Goal: Book appointment/travel/reservation

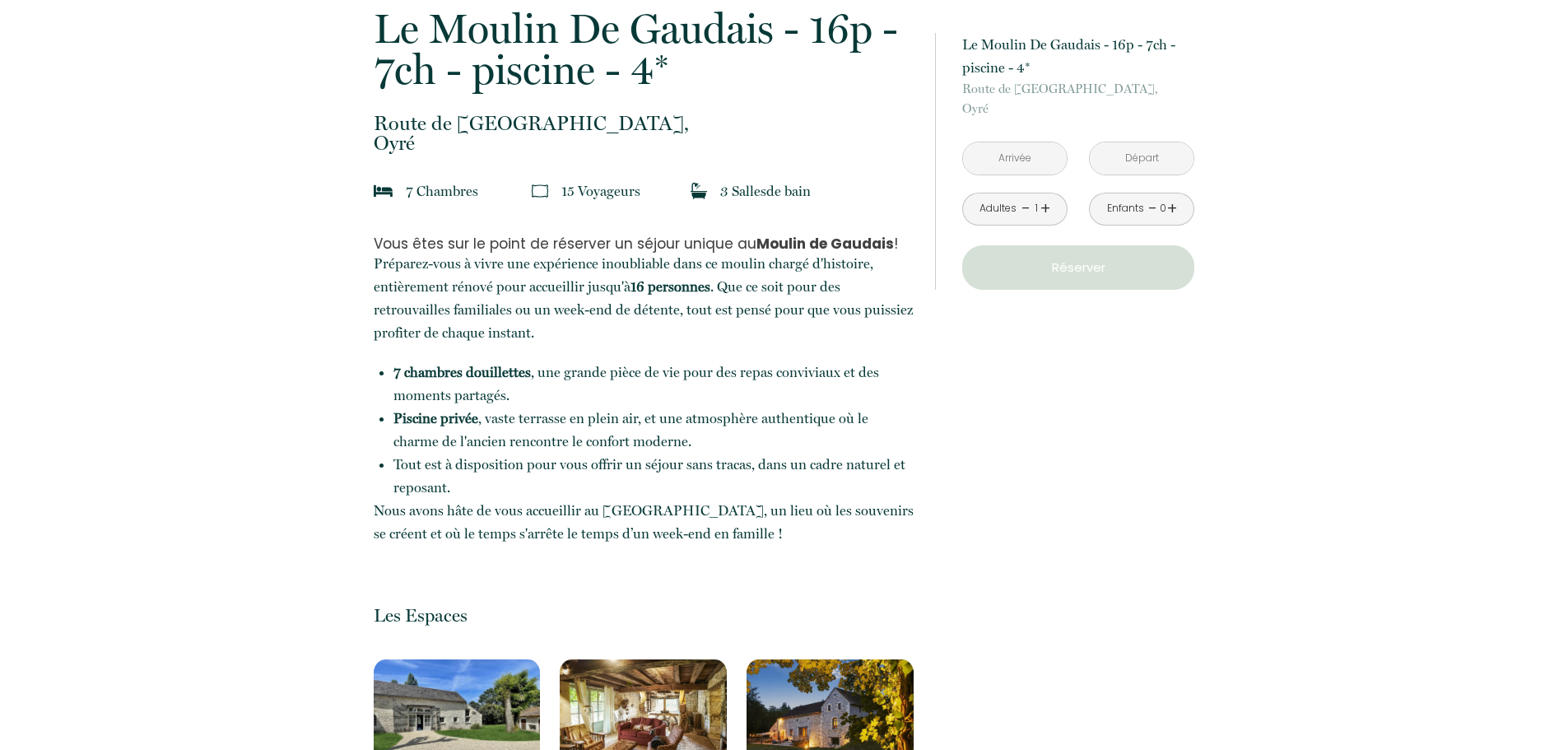
scroll to position [165, 0]
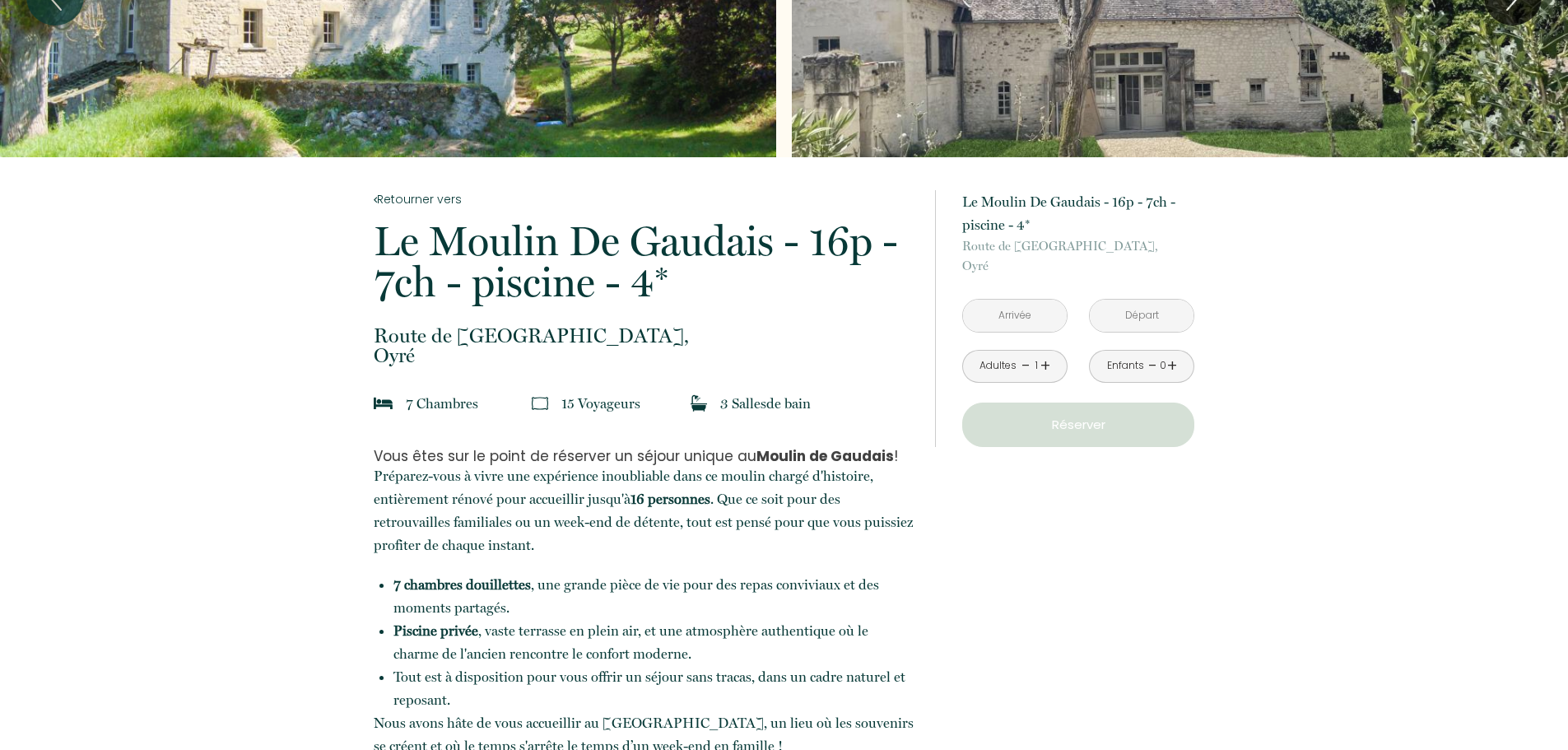
click at [1034, 312] on input "text" at bounding box center [1015, 316] width 103 height 32
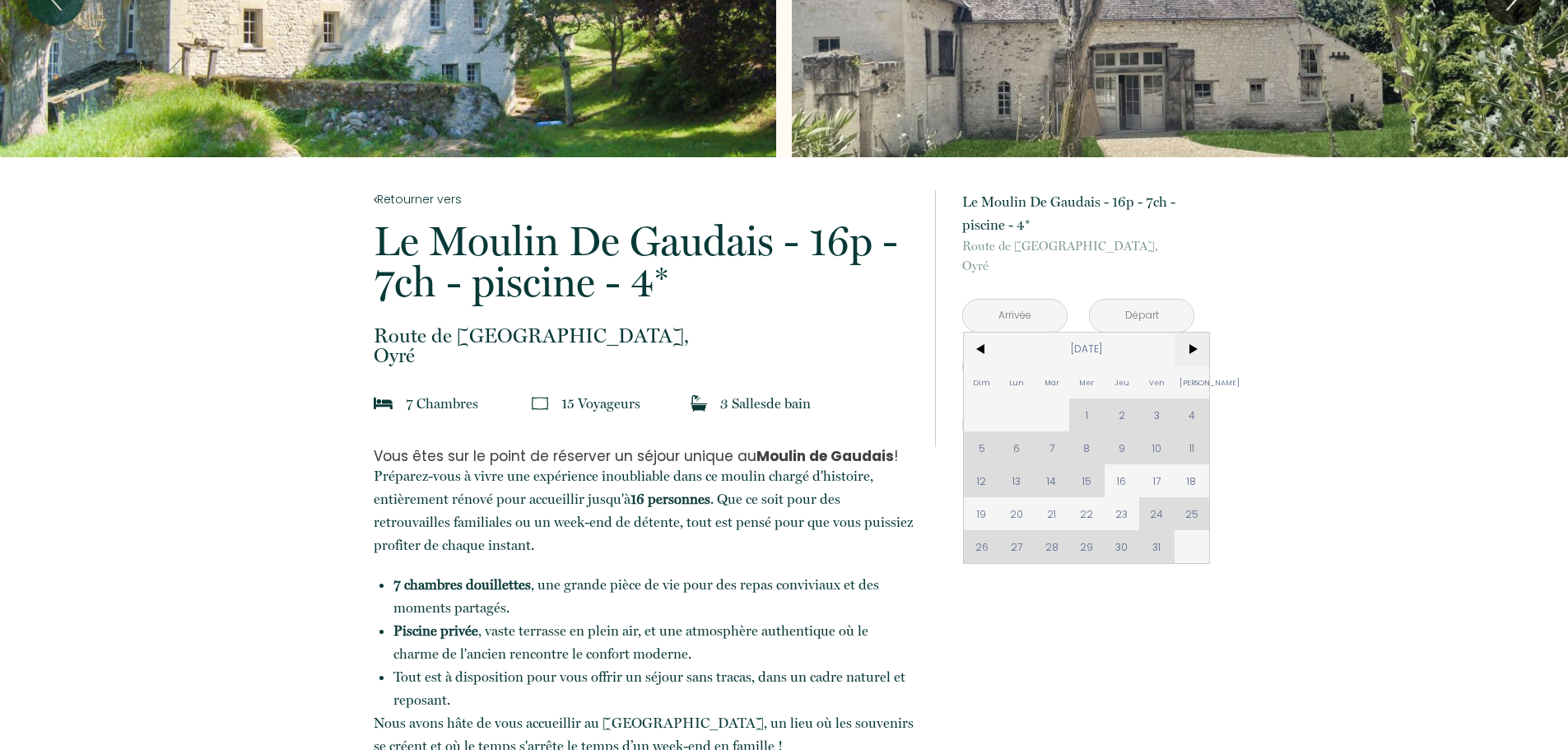
click at [1193, 351] on span ">" at bounding box center [1193, 349] width 35 height 33
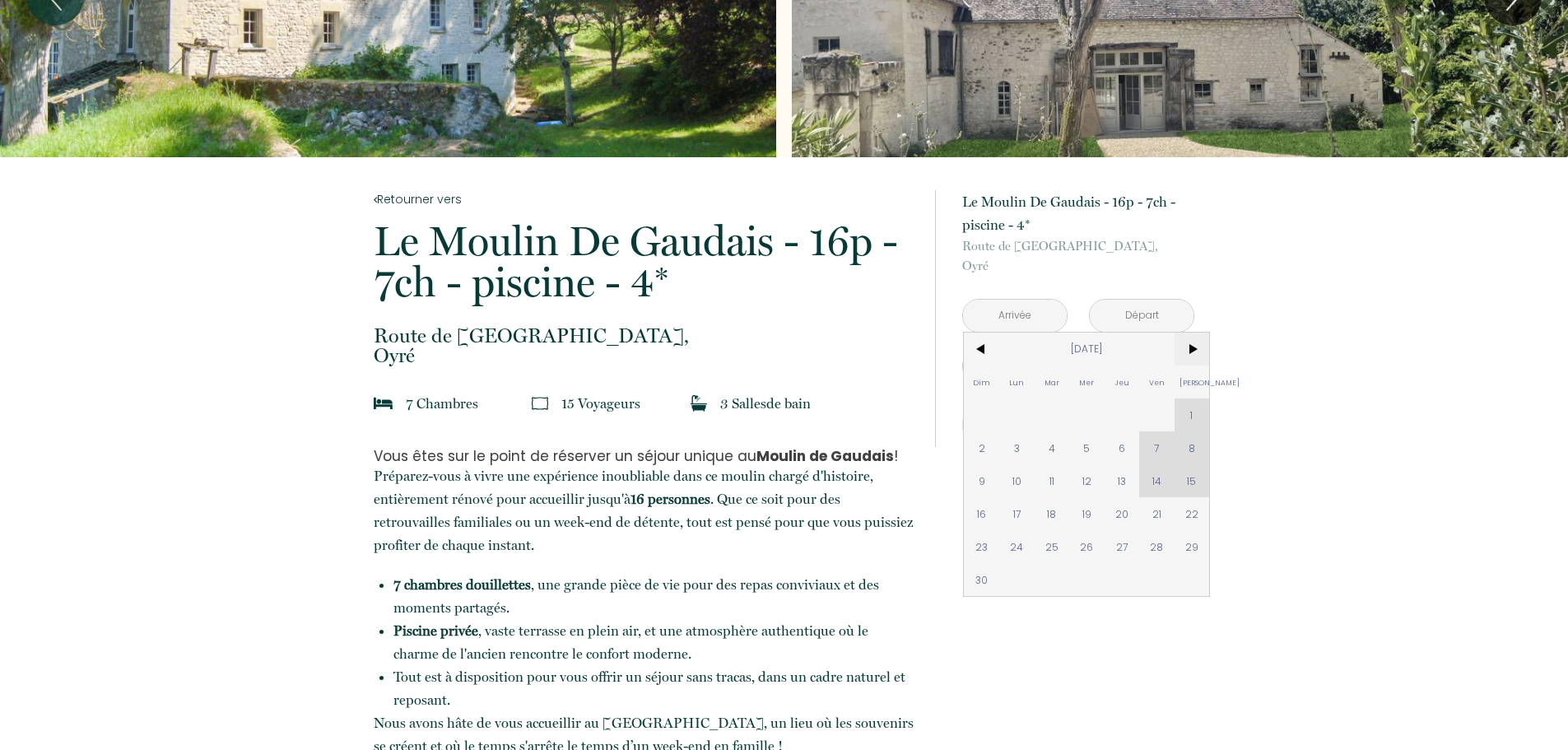
click at [1193, 351] on span ">" at bounding box center [1193, 349] width 35 height 33
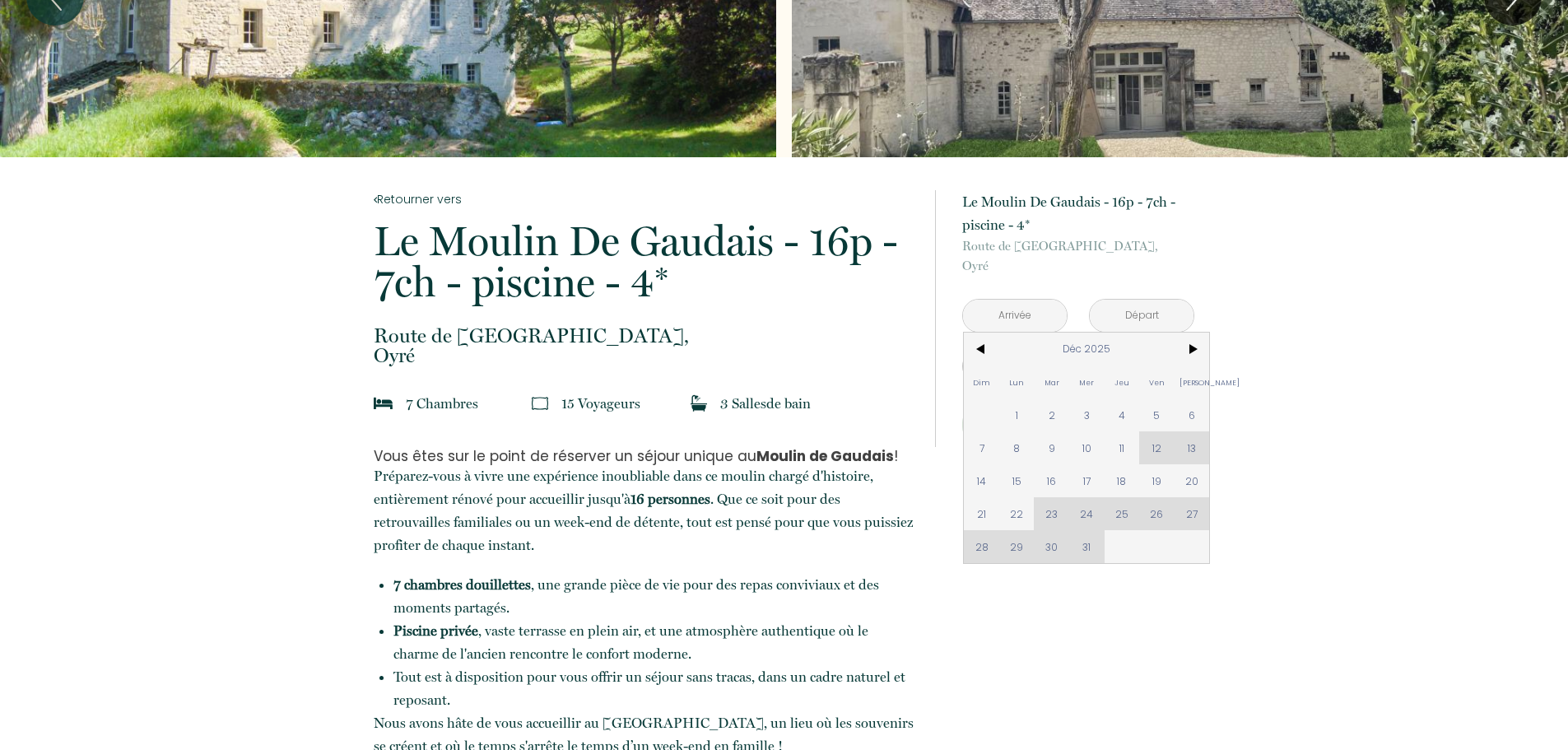
click at [1191, 510] on div "Dim Lun Mar Mer Jeu Ven Sam 1 2 3 4 5 6 7 8 9 10 11 12 13 14 15 16 17 18 19 20 …" at bounding box center [1087, 448] width 245 height 230
click at [1193, 511] on div "Dim Lun Mar Mer Jeu Ven Sam 1 2 3 4 5 6 7 8 9 10 11 12 13 14 15 16 17 18 19 20 …" at bounding box center [1087, 448] width 245 height 230
click at [1197, 349] on span ">" at bounding box center [1193, 349] width 35 height 33
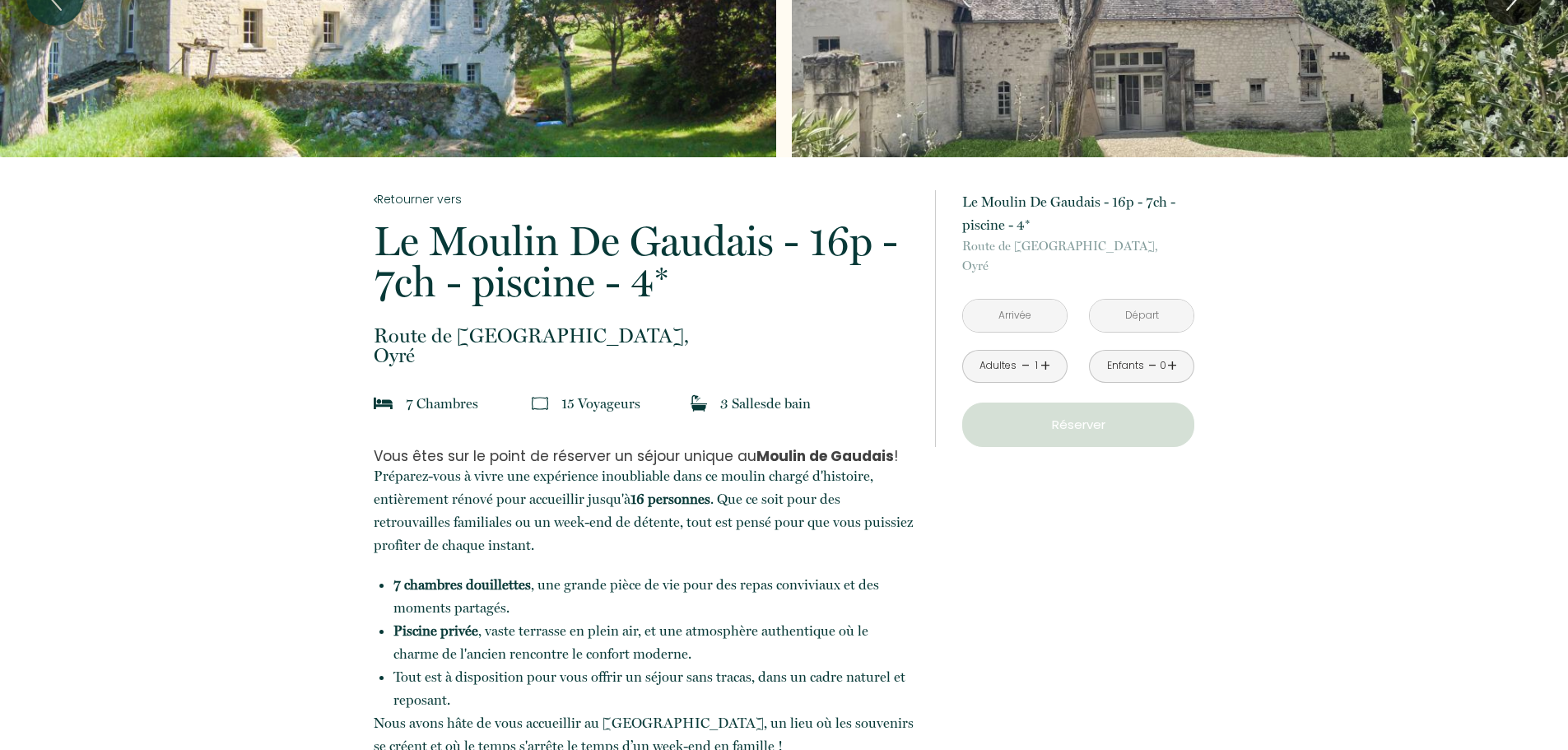
click at [1013, 317] on input "text" at bounding box center [1015, 316] width 103 height 32
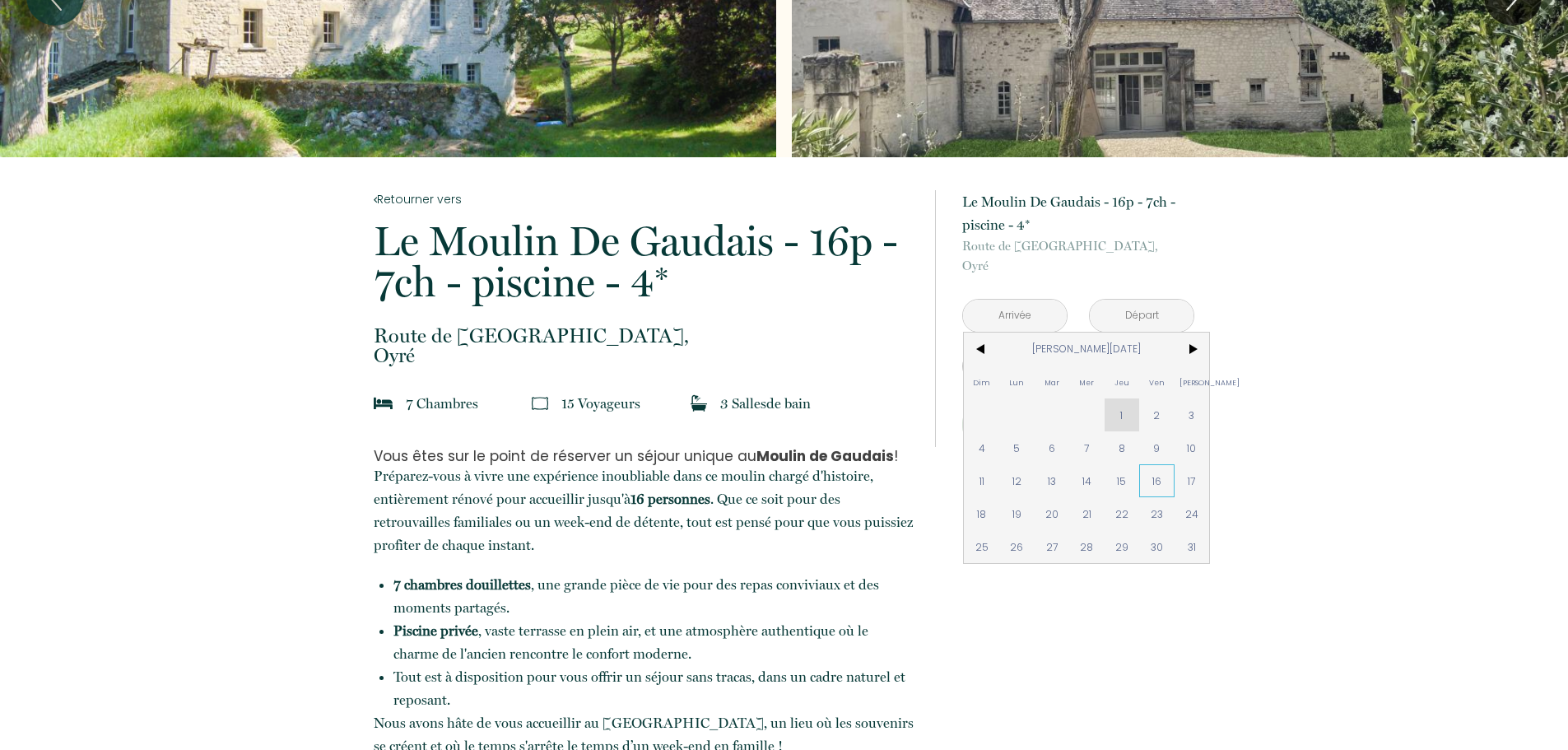
click at [1158, 481] on span "16" at bounding box center [1156, 480] width 35 height 33
type input "[DATE][PERSON_NAME]"
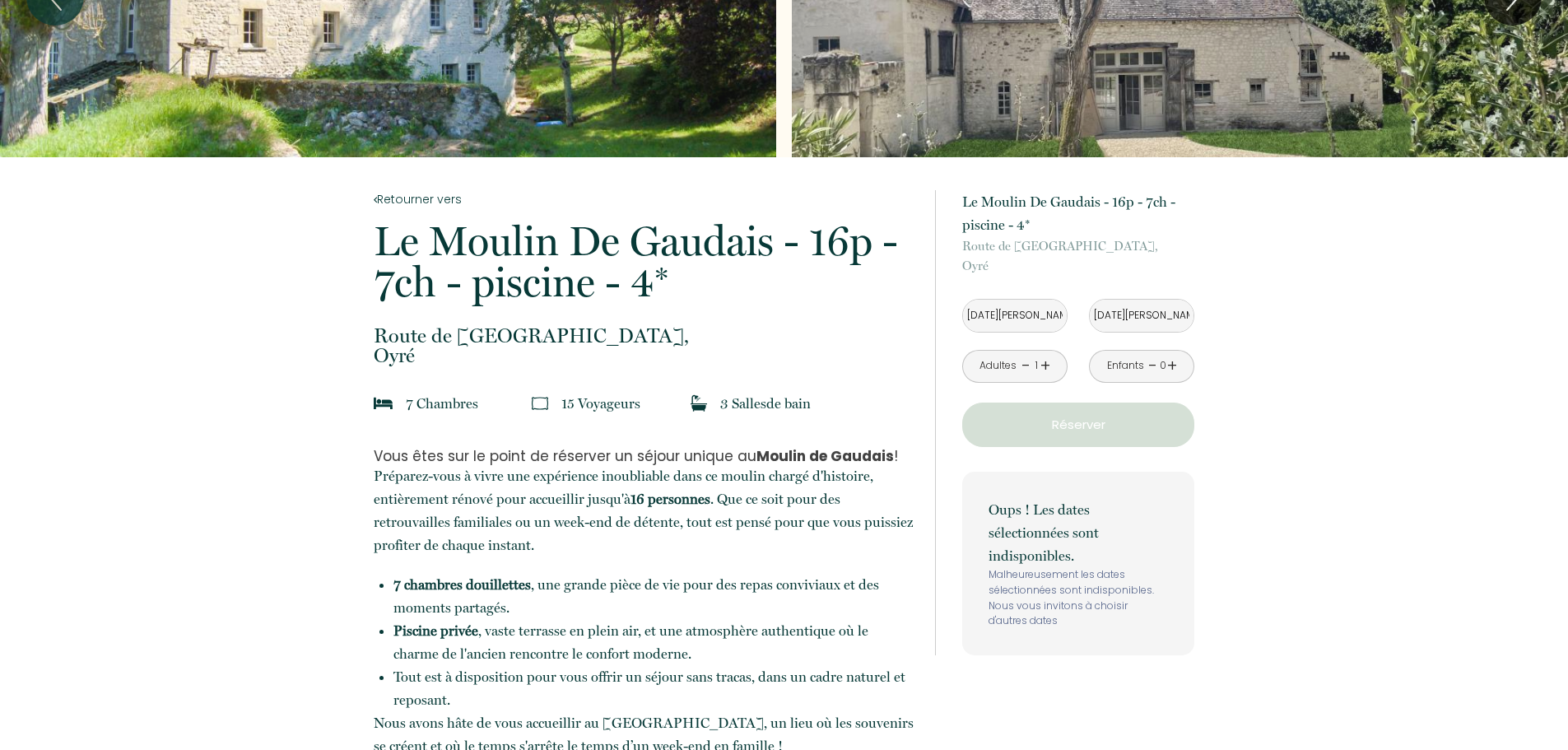
click at [1126, 311] on input "[DATE][PERSON_NAME]" at bounding box center [1141, 316] width 103 height 32
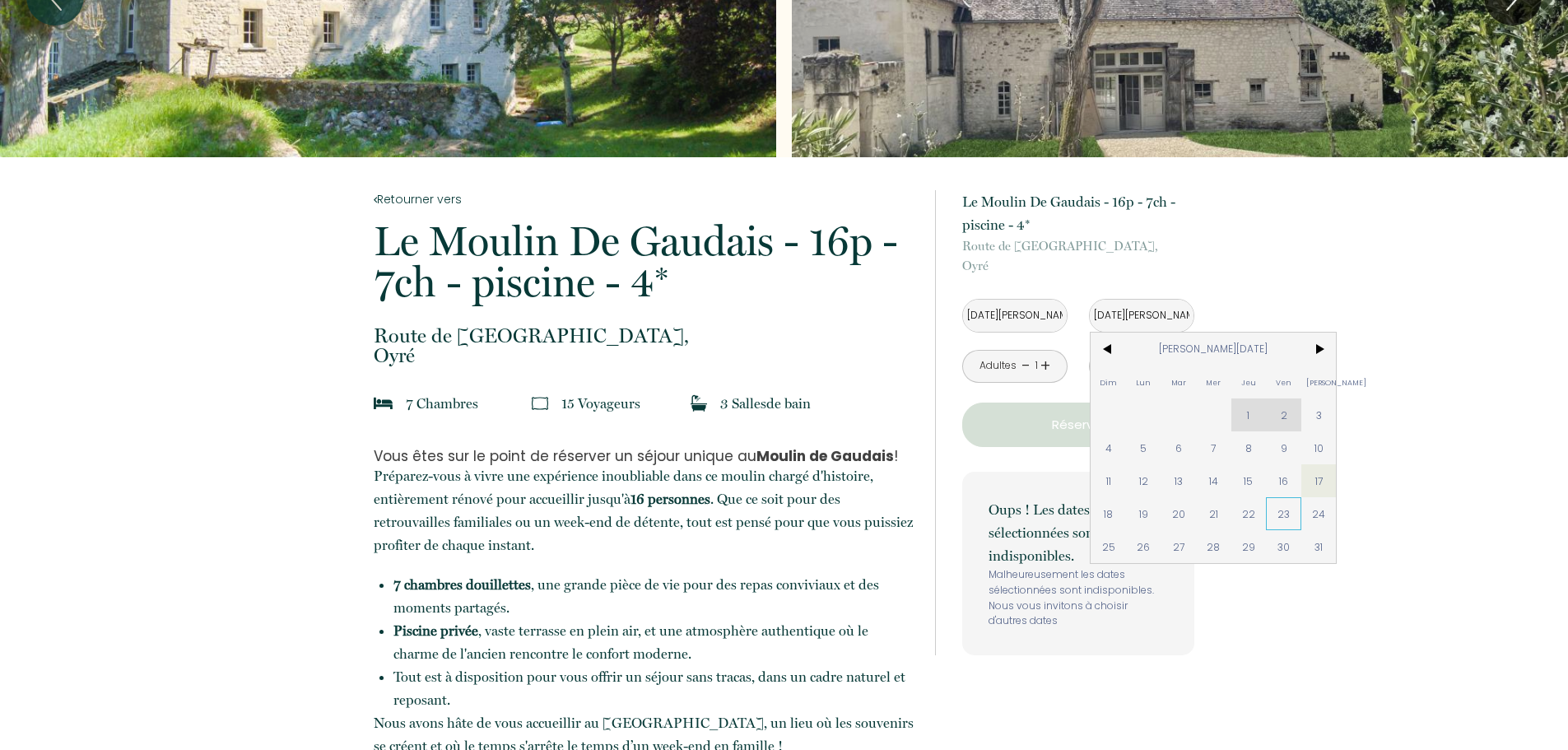
click at [1287, 514] on span "23" at bounding box center [1283, 513] width 35 height 33
type input "[DATE][PERSON_NAME]"
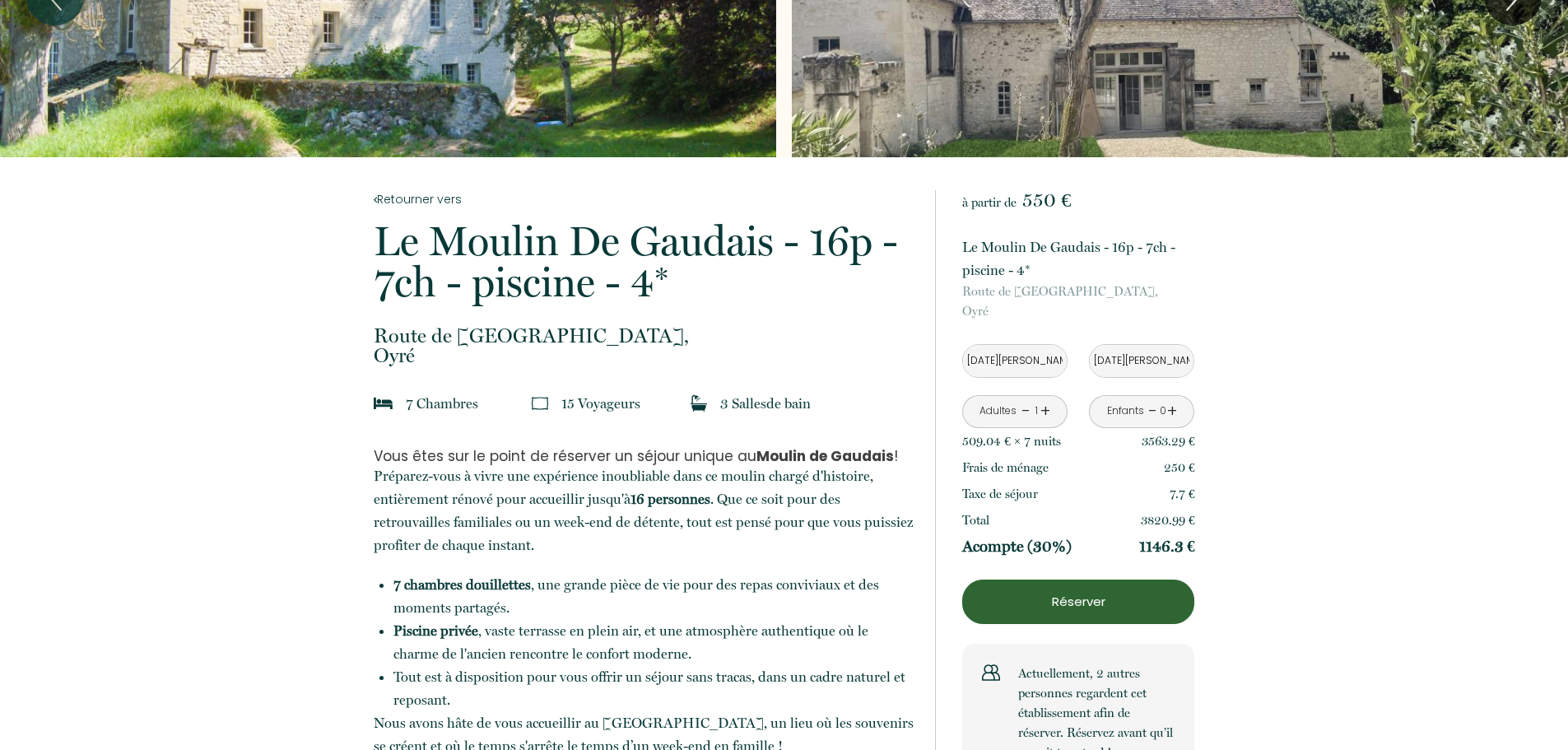
click at [1047, 406] on link "+" at bounding box center [1046, 411] width 10 height 25
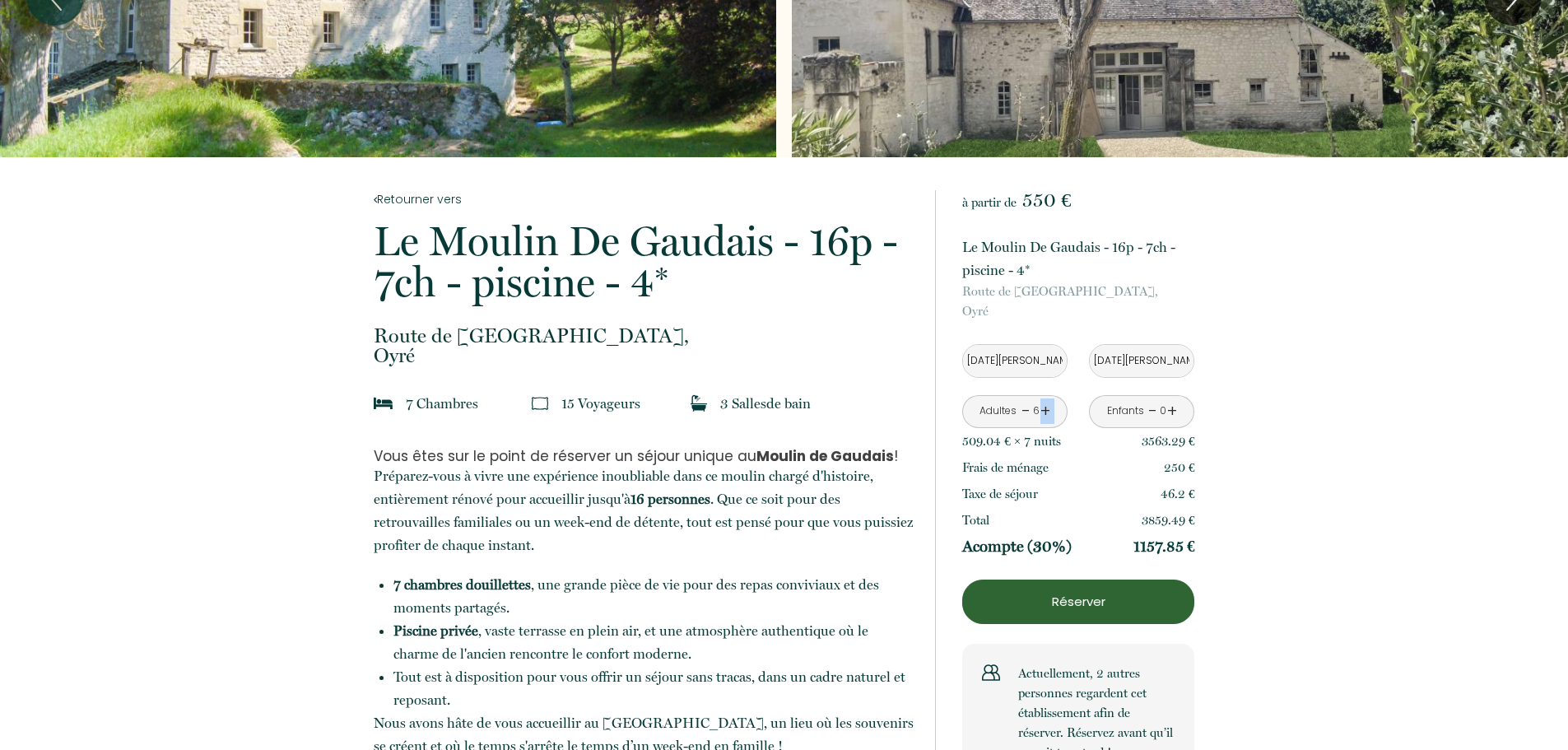
click at [1047, 406] on link "+" at bounding box center [1046, 411] width 10 height 25
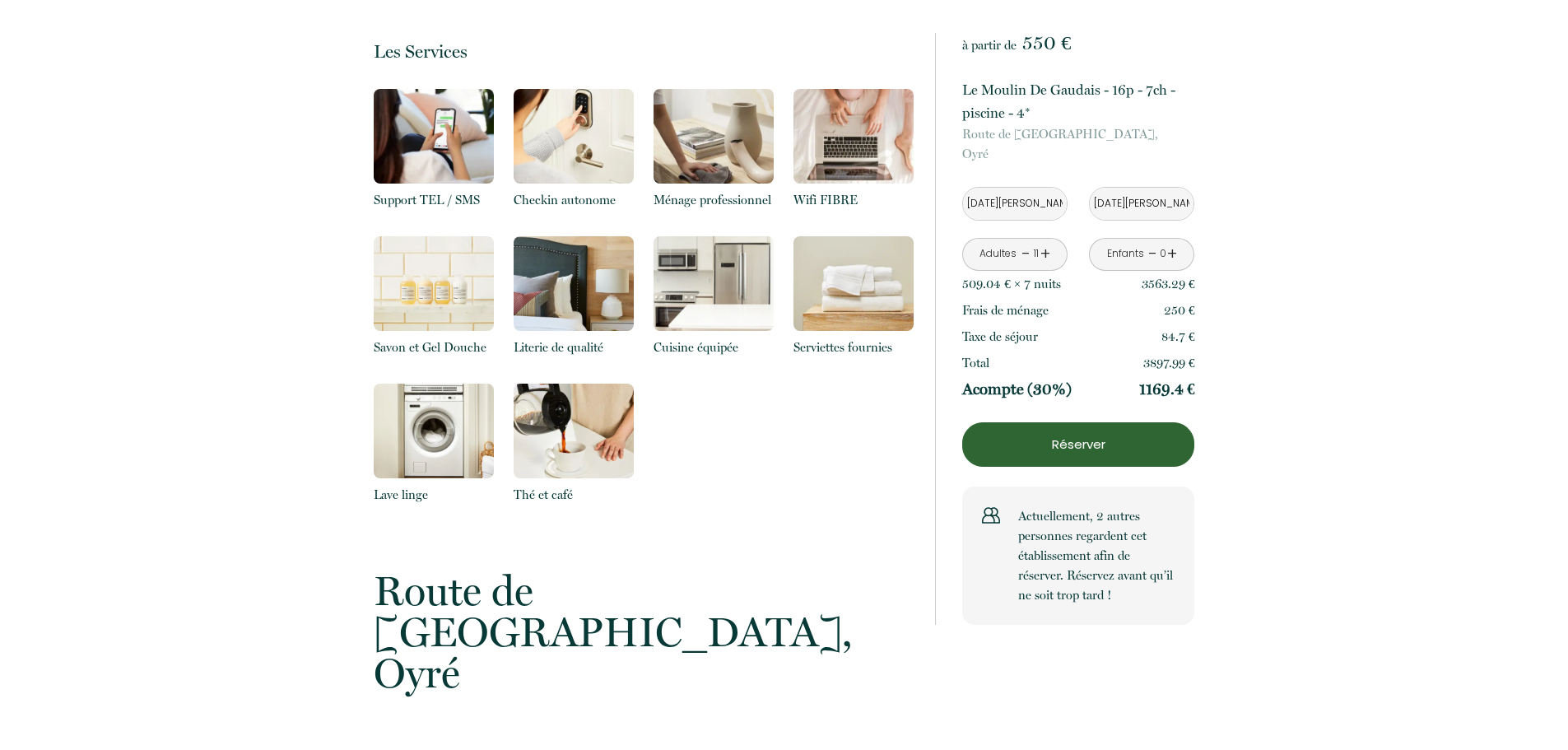
scroll to position [2058, 0]
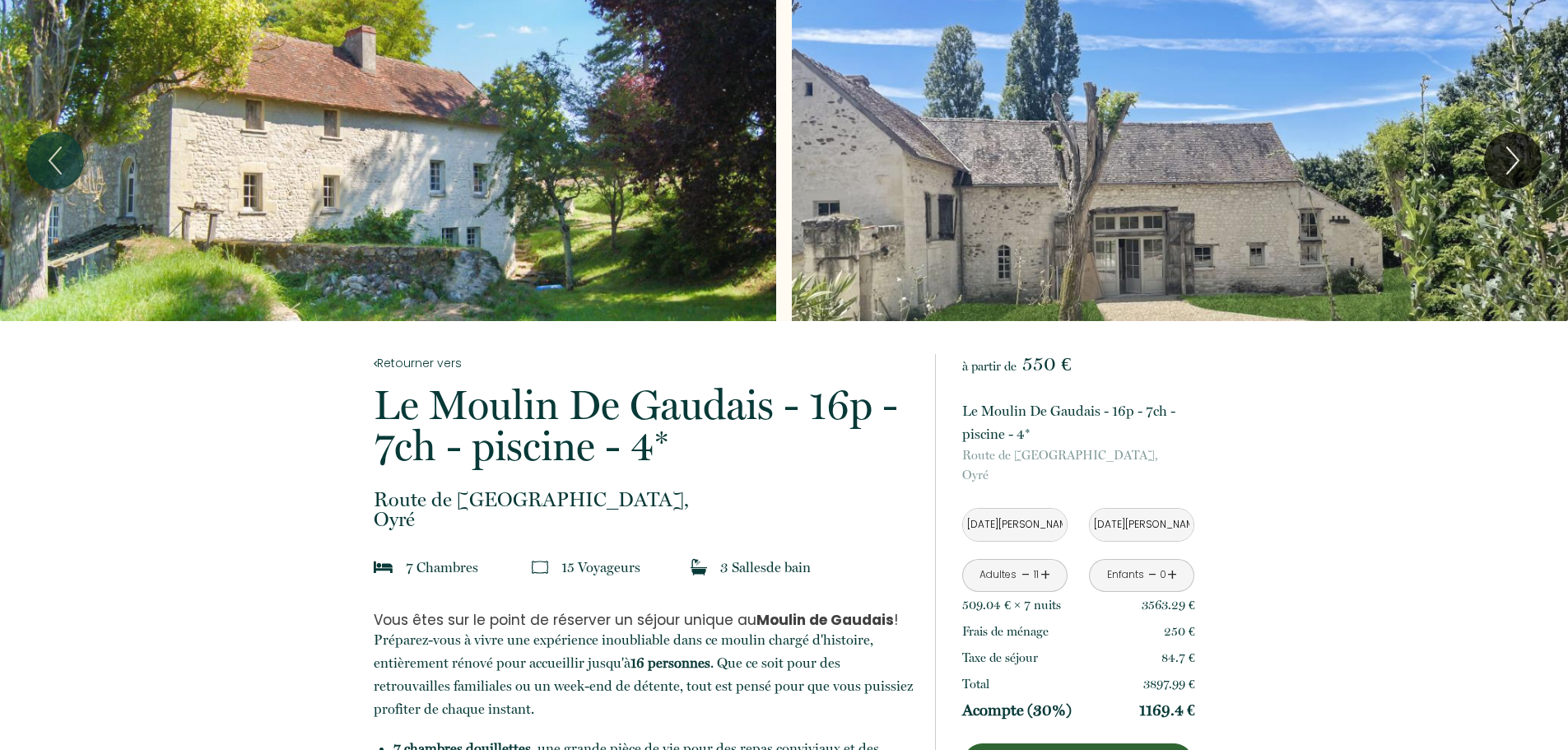
scroll to position [0, 0]
